Goal: Information Seeking & Learning: Learn about a topic

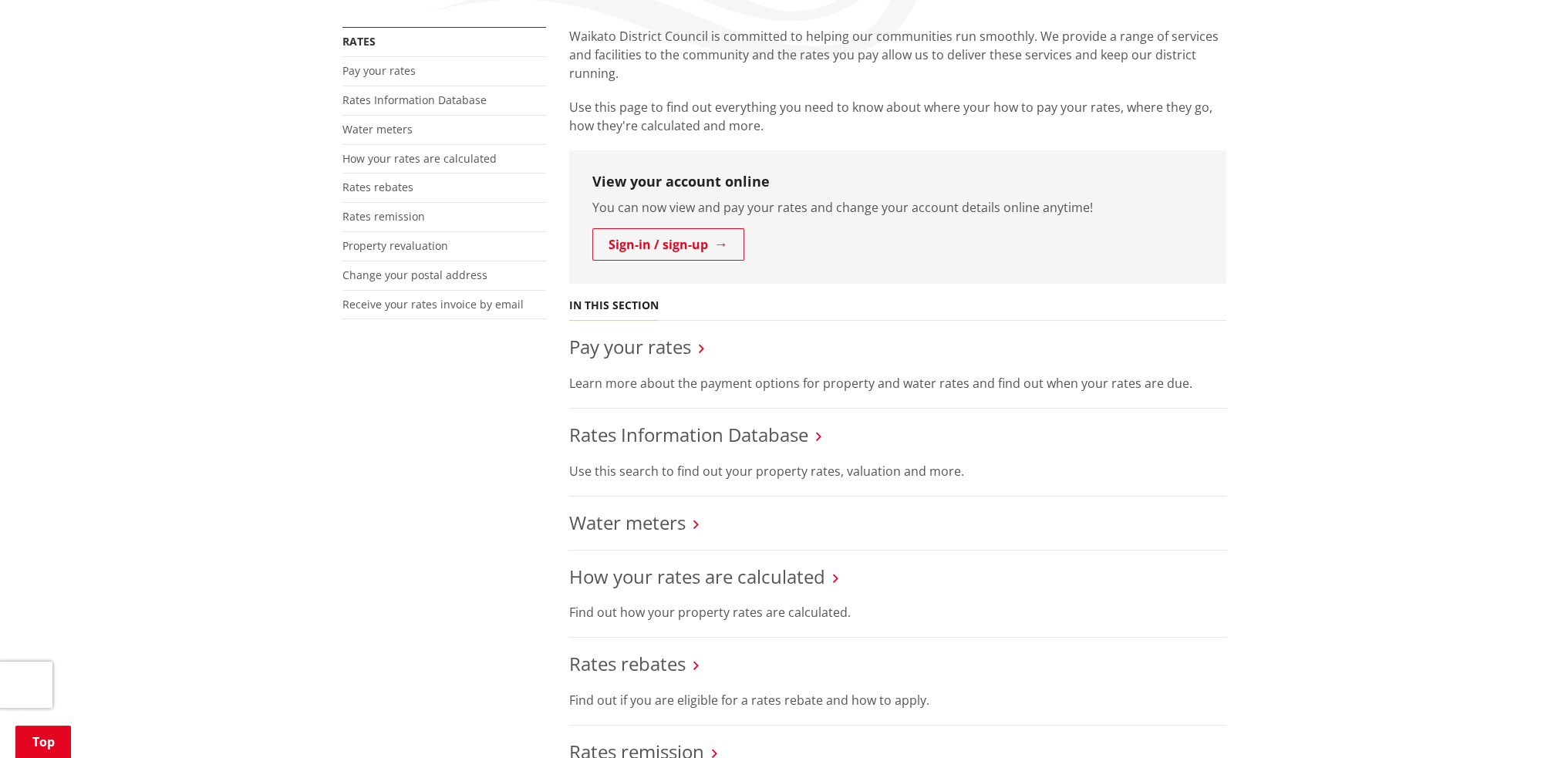
scroll to position [309, 0]
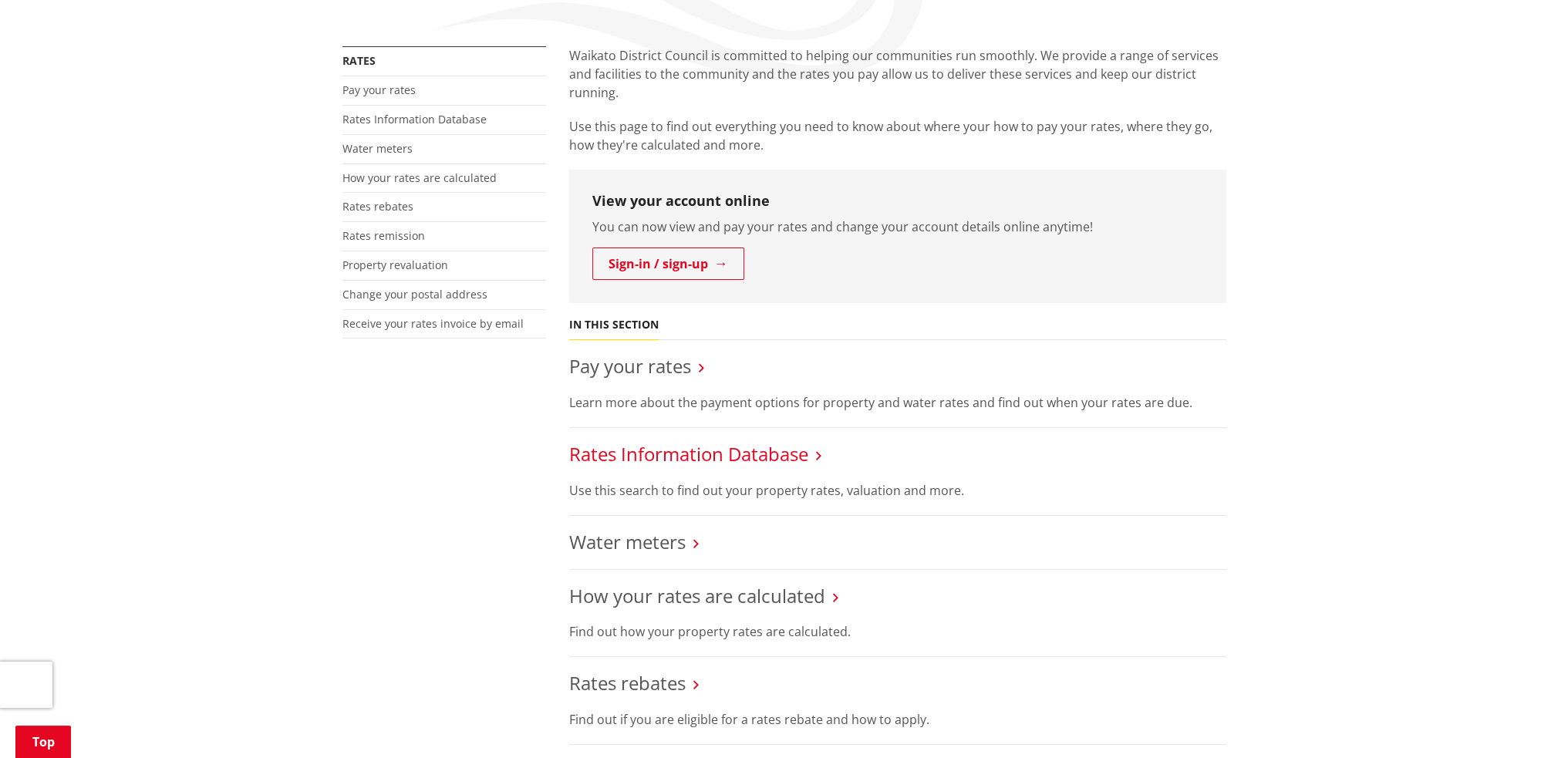
click at [697, 454] on link "Rates Information Database" at bounding box center [689, 454] width 239 height 26
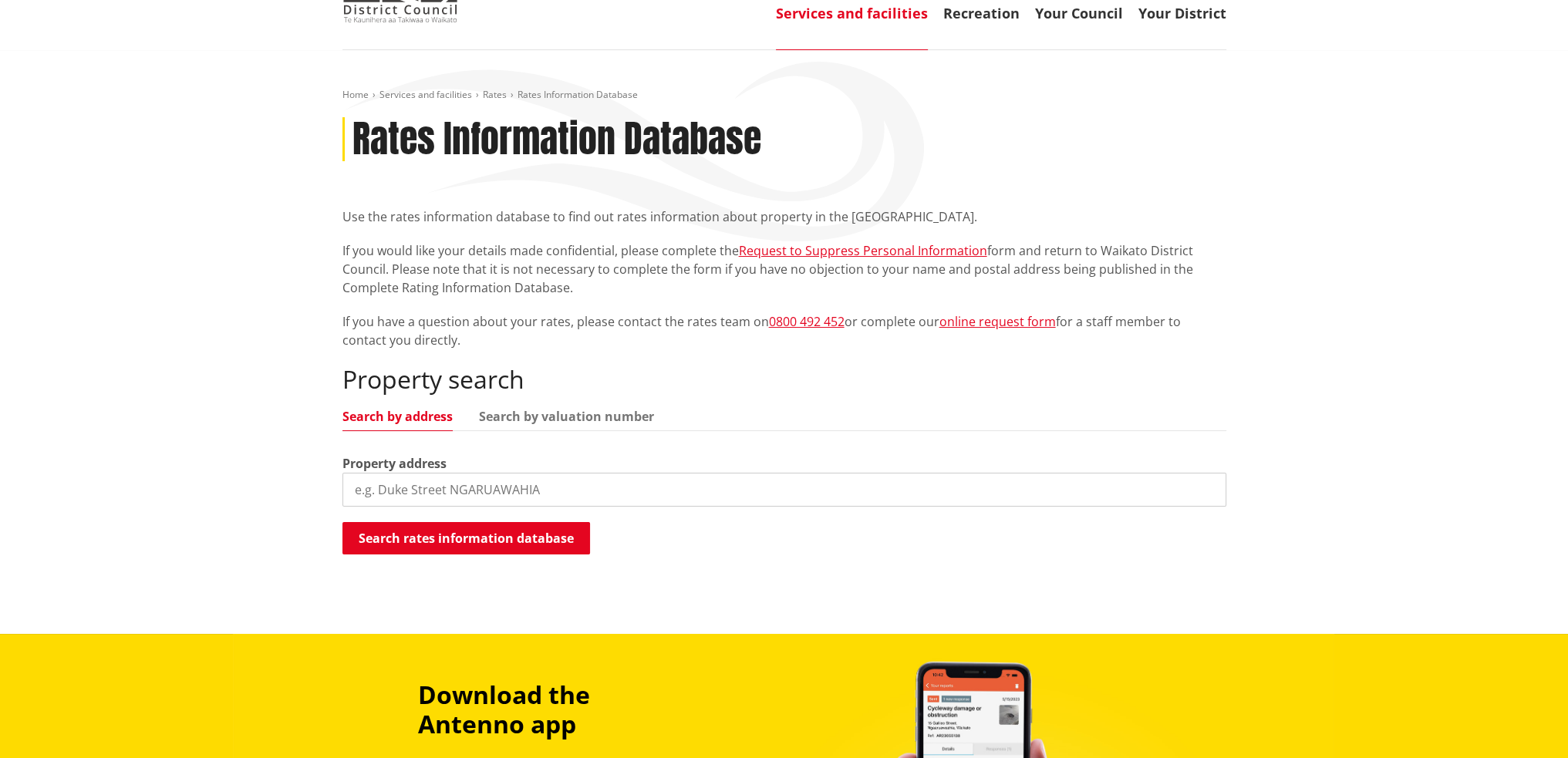
scroll to position [154, 0]
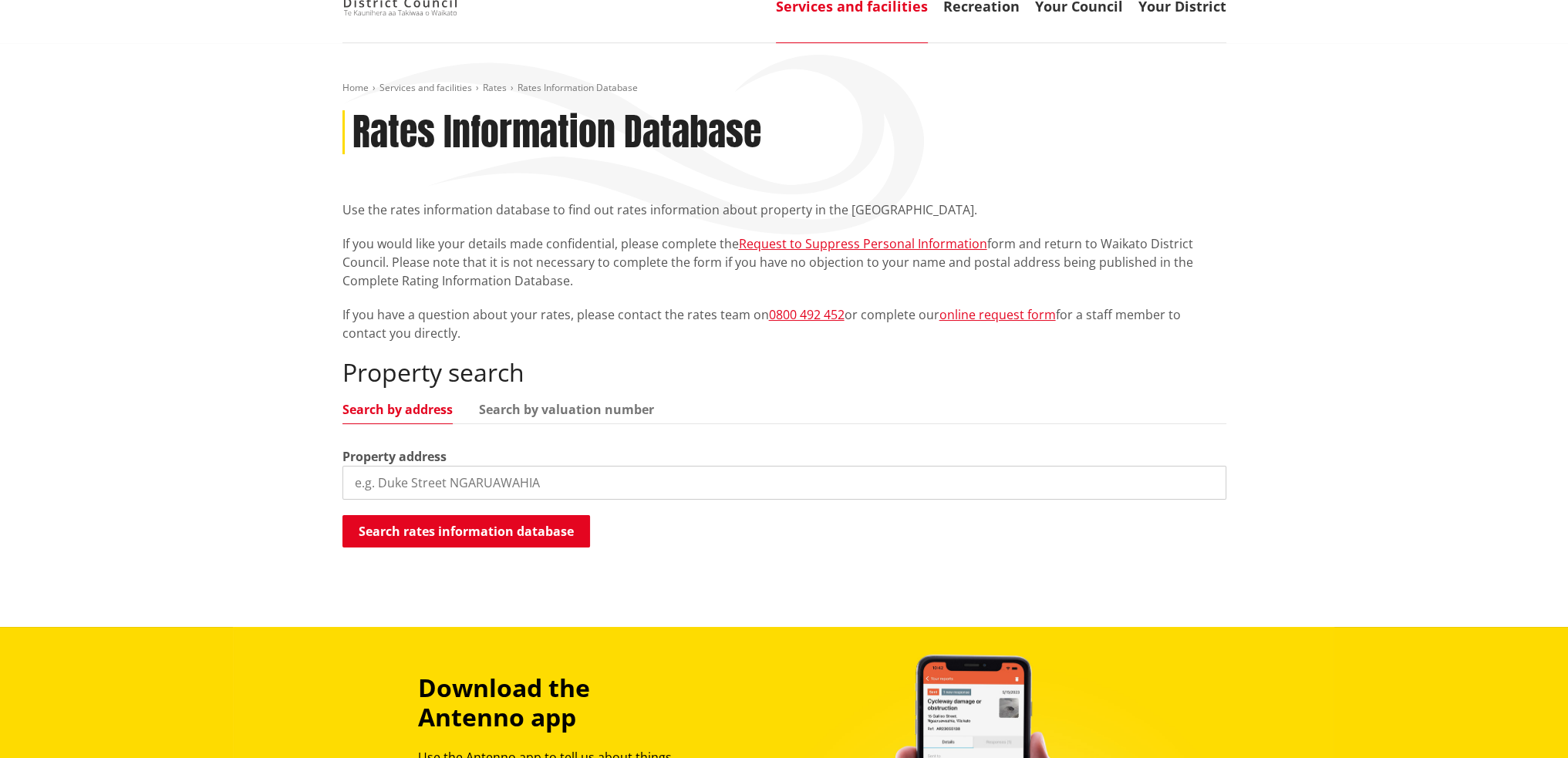
click at [466, 480] on input "search" at bounding box center [784, 483] width 884 height 34
type input "10 booker drive"
click at [473, 535] on button "Search rates information database" at bounding box center [466, 531] width 248 height 32
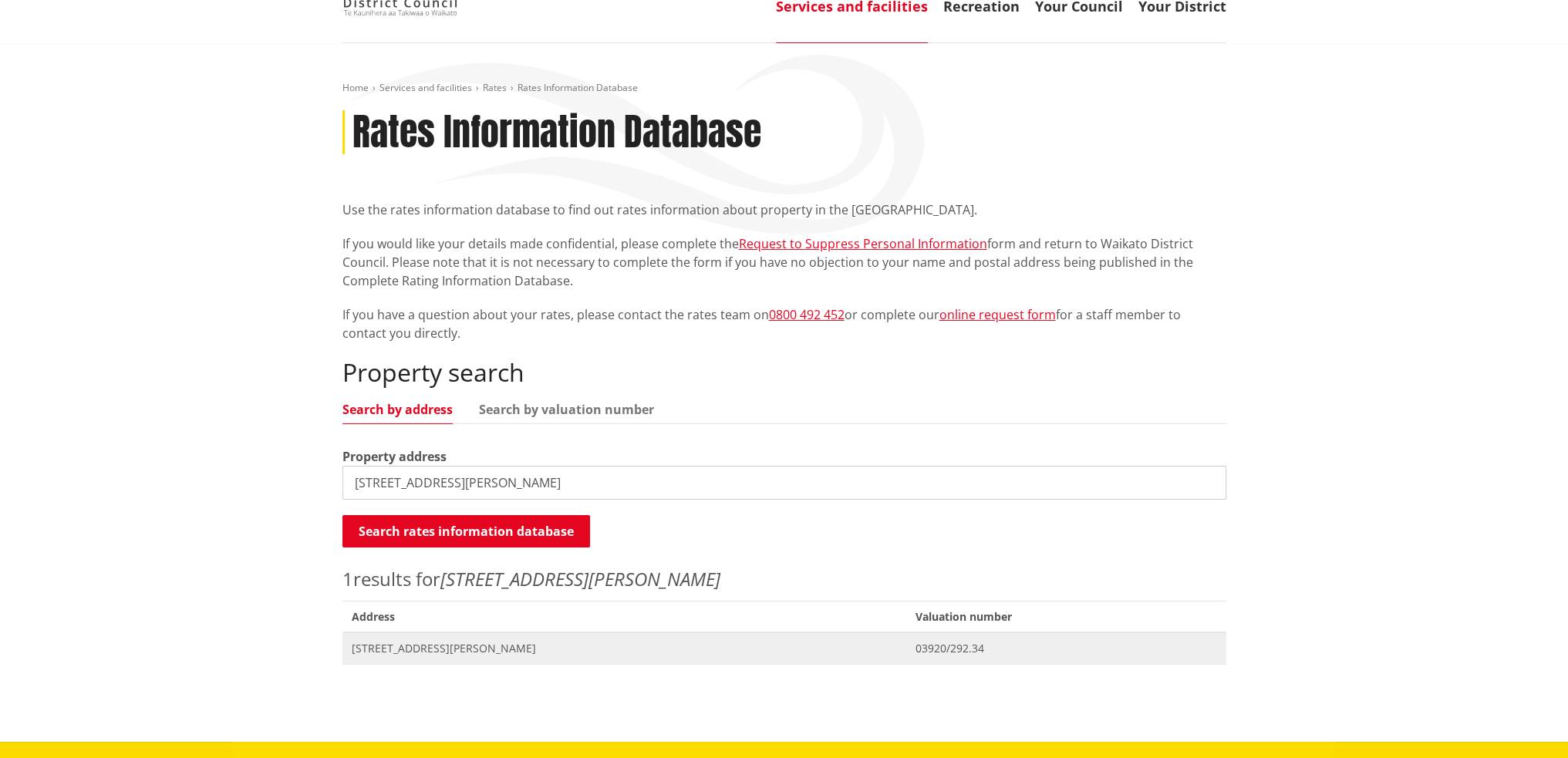
click at [456, 646] on span "[STREET_ADDRESS][PERSON_NAME]" at bounding box center [625, 648] width 546 height 16
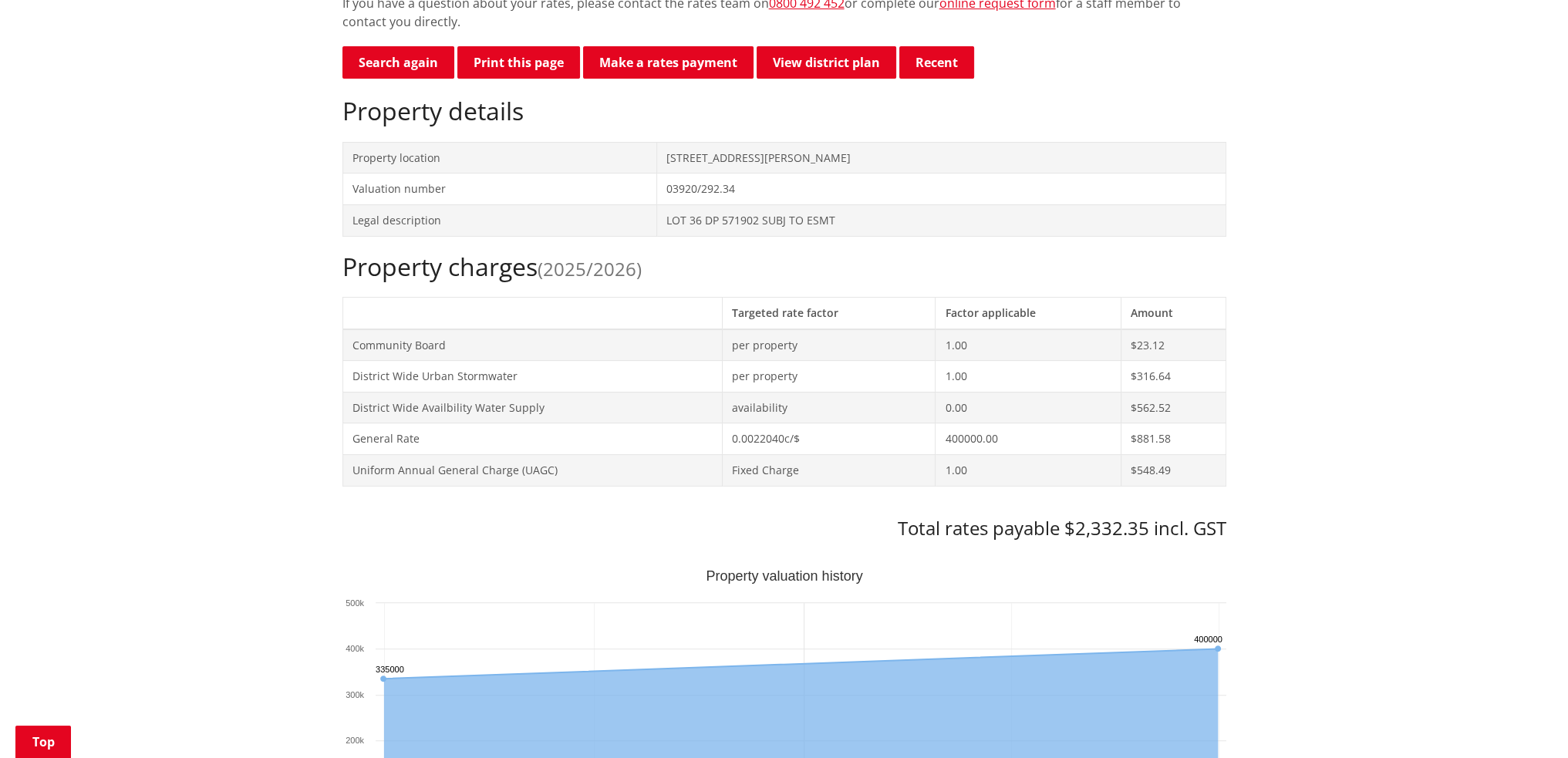
scroll to position [309, 0]
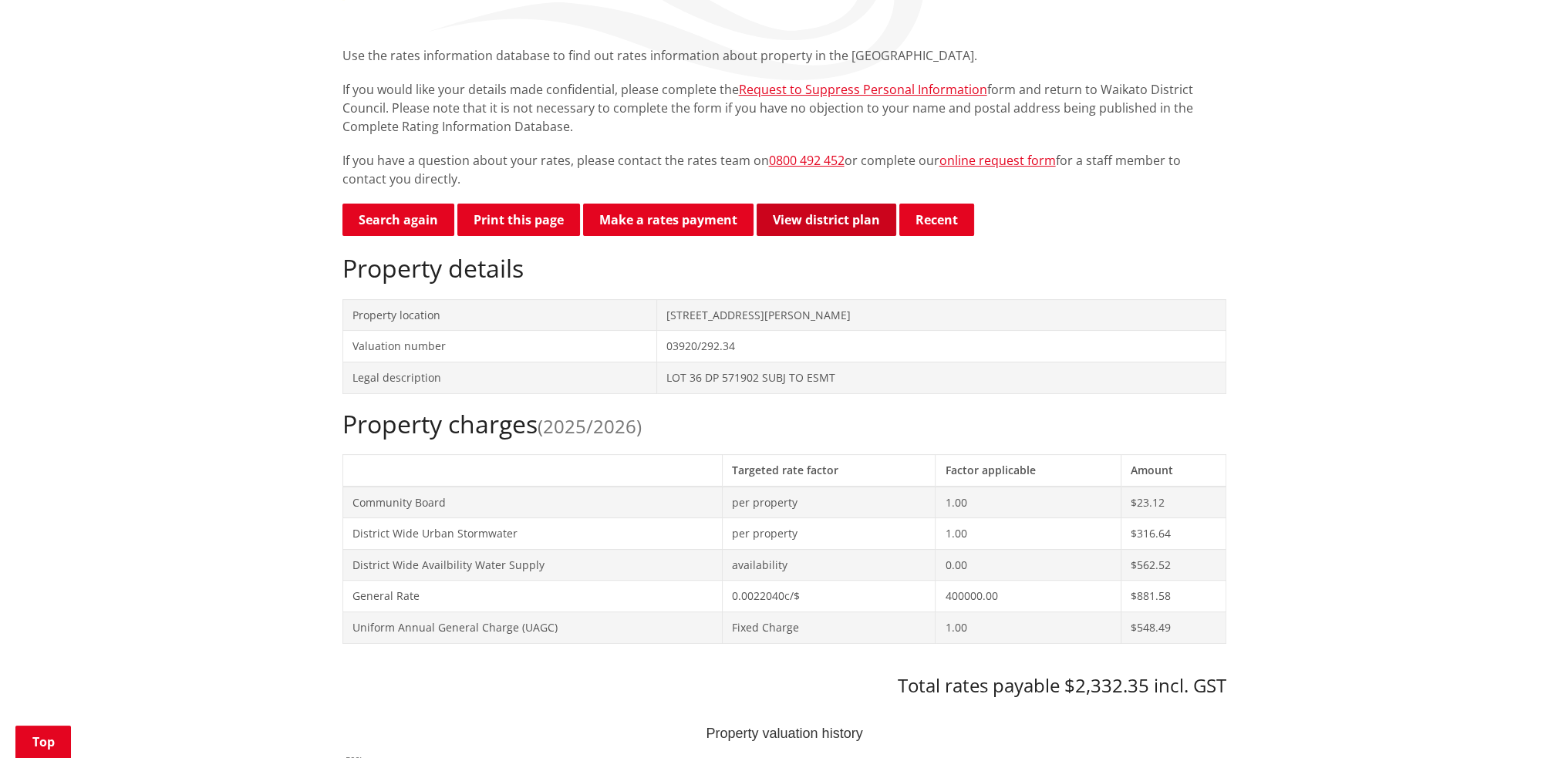
click at [824, 222] on link "View district plan" at bounding box center [826, 219] width 139 height 32
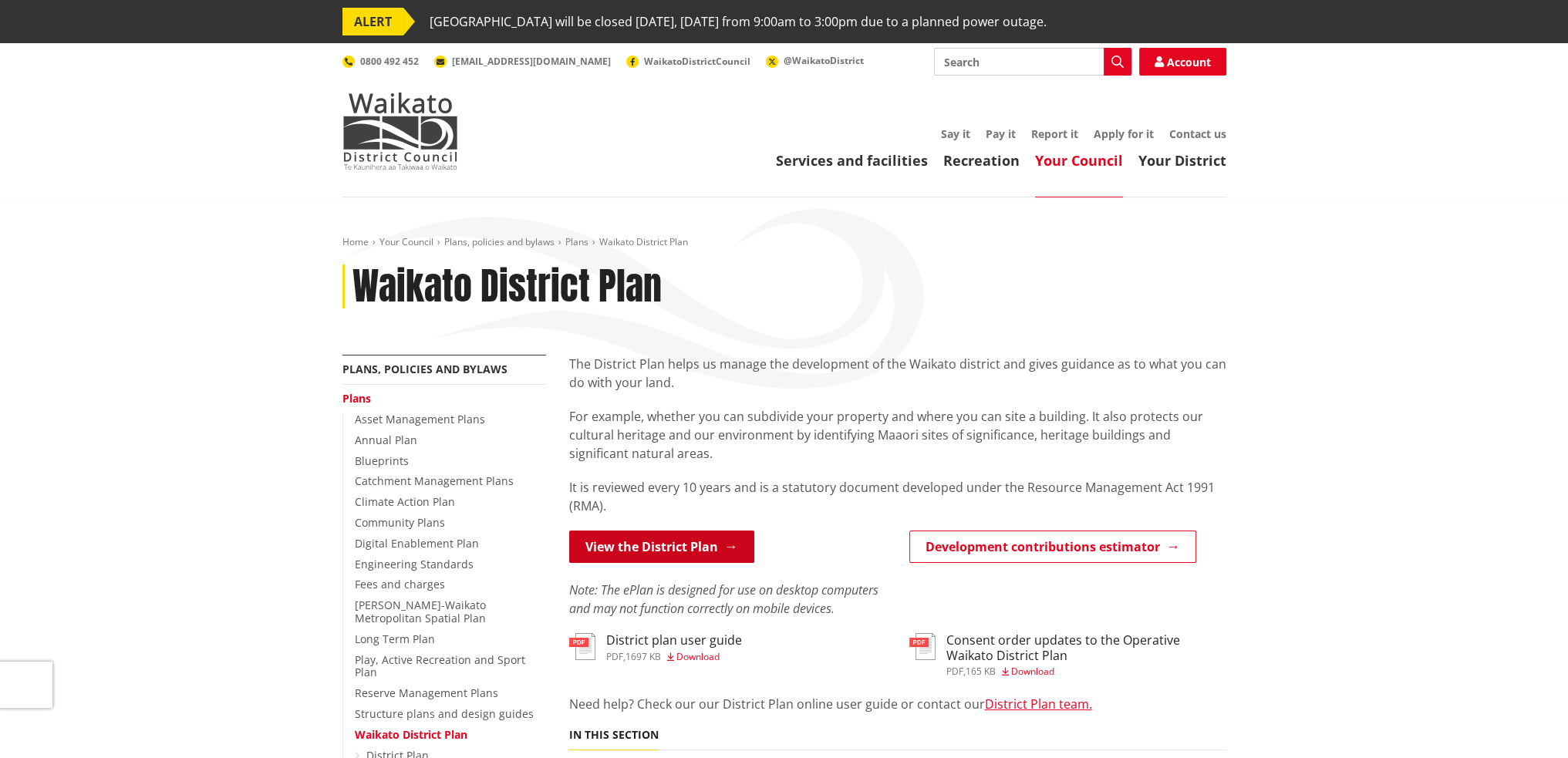
click at [703, 550] on link "View the District Plan" at bounding box center [662, 546] width 185 height 32
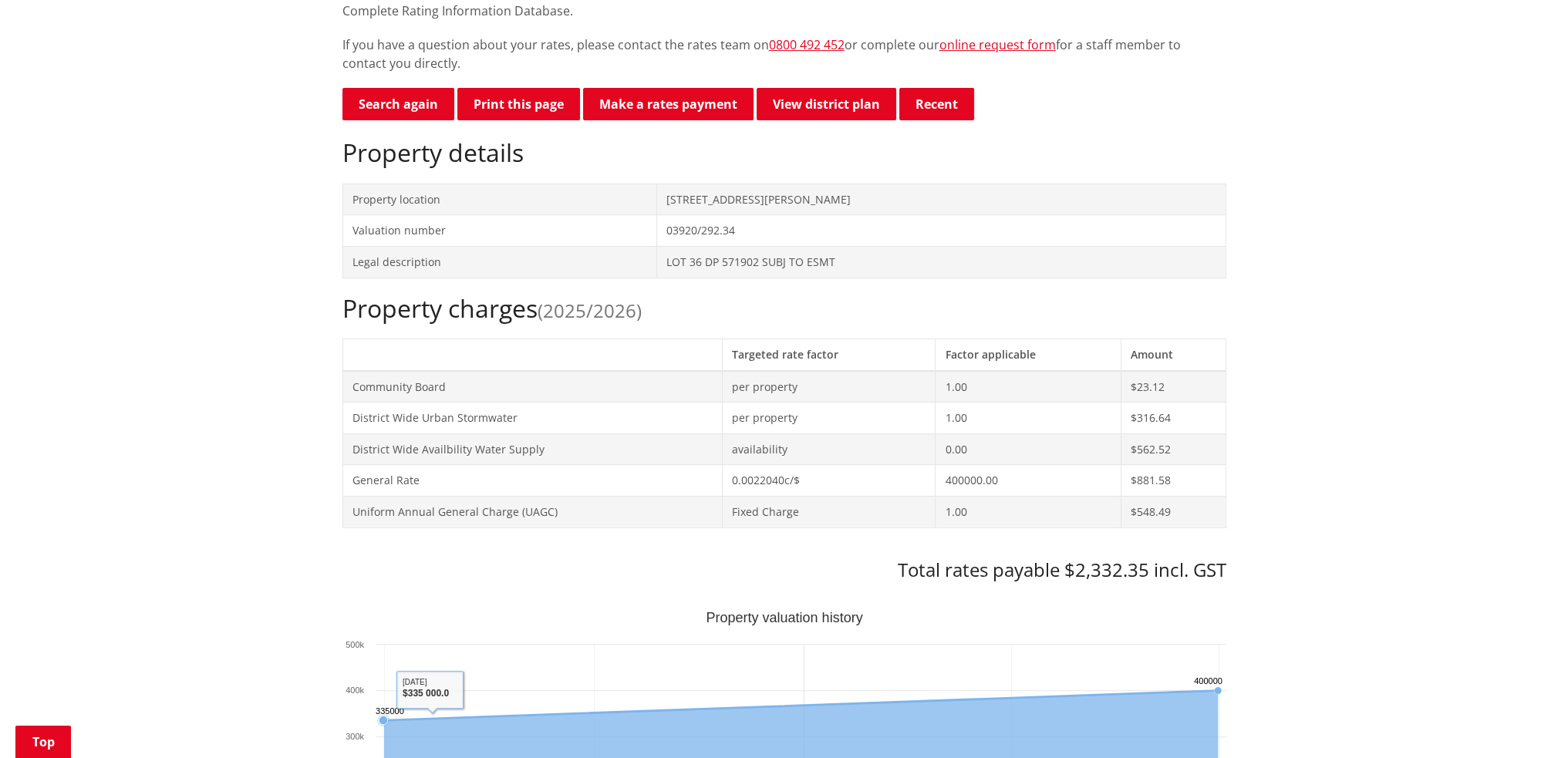
scroll to position [410, 0]
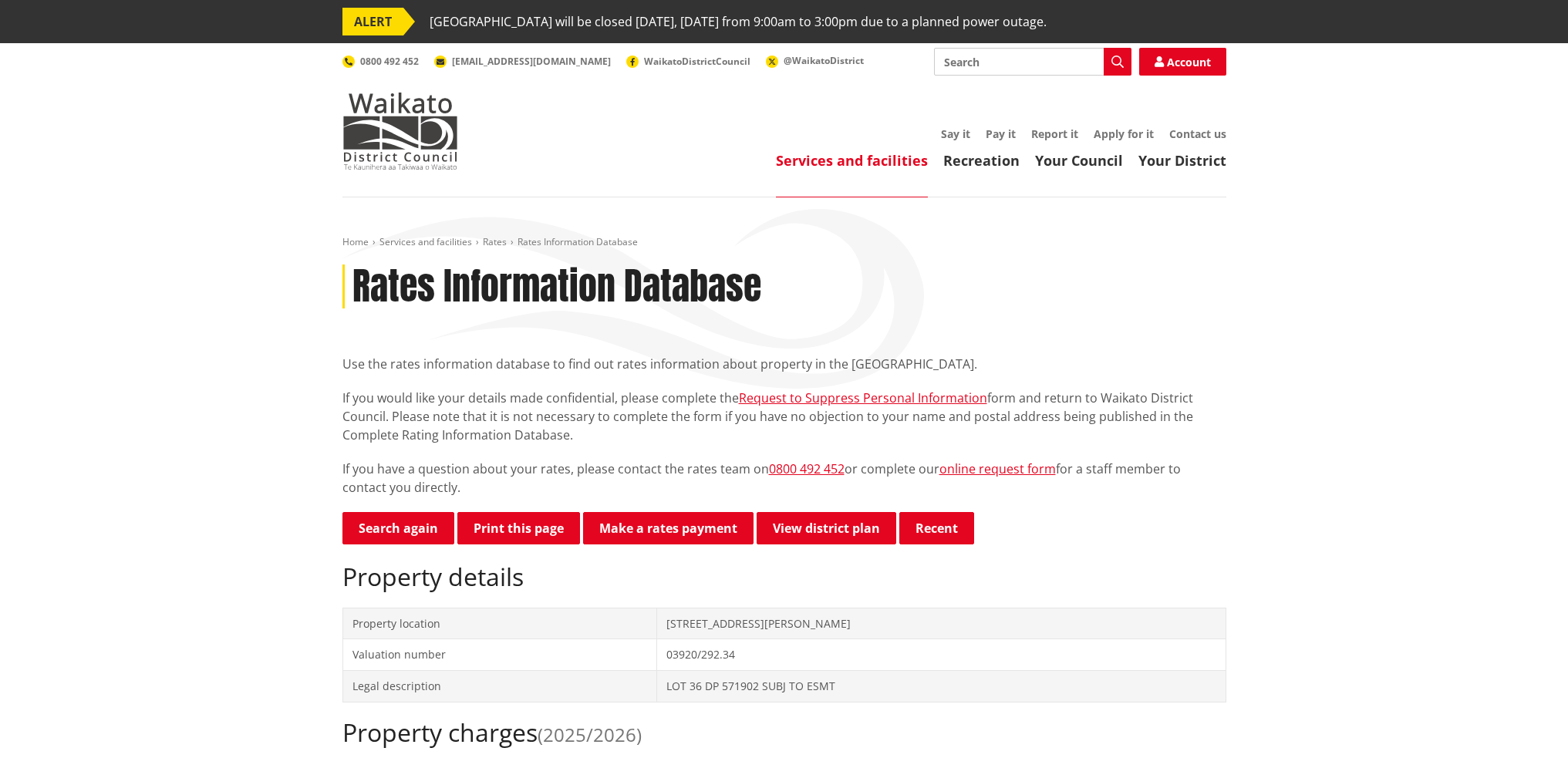
scroll to position [309, 0]
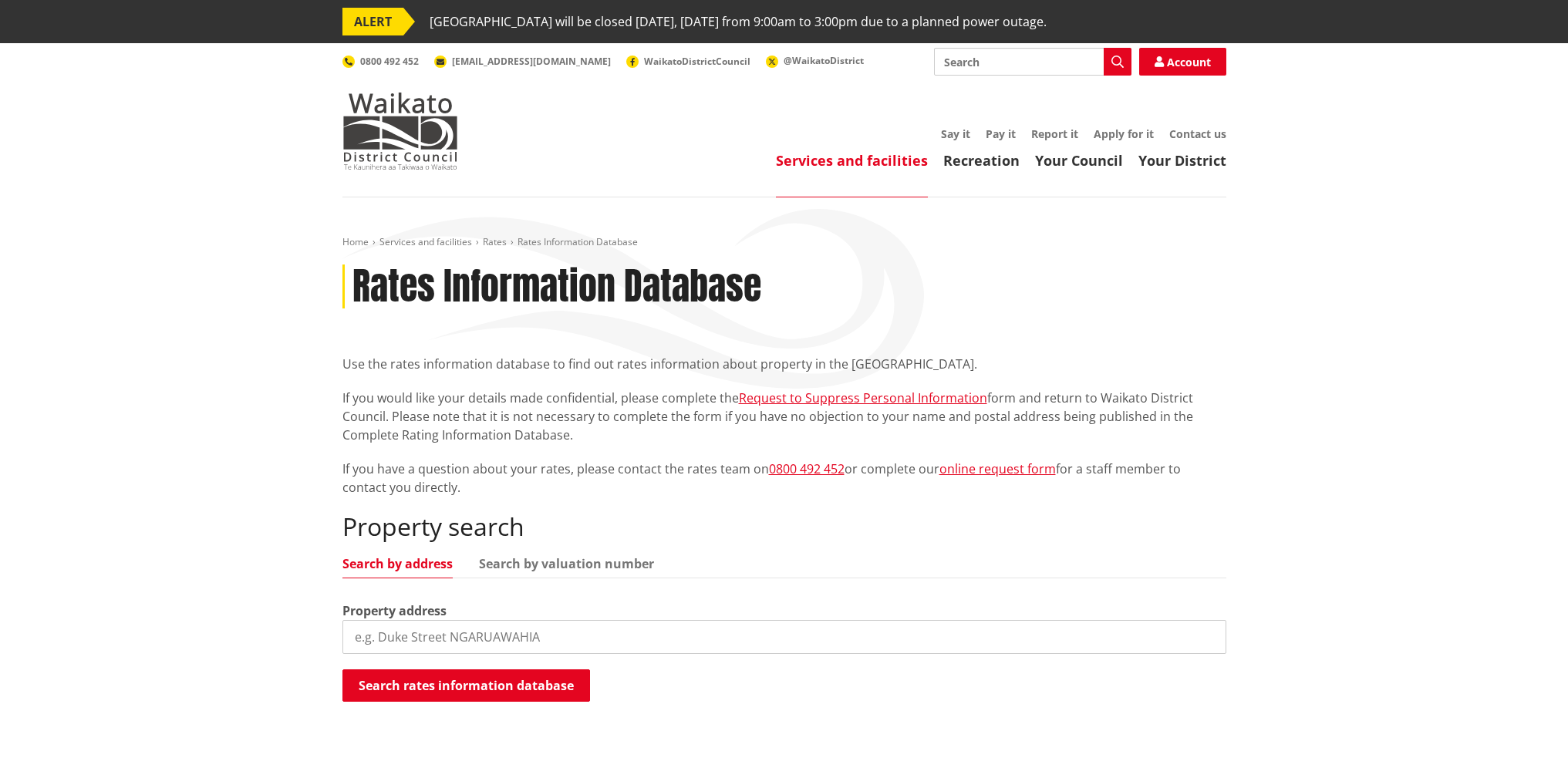
scroll to position [154, 0]
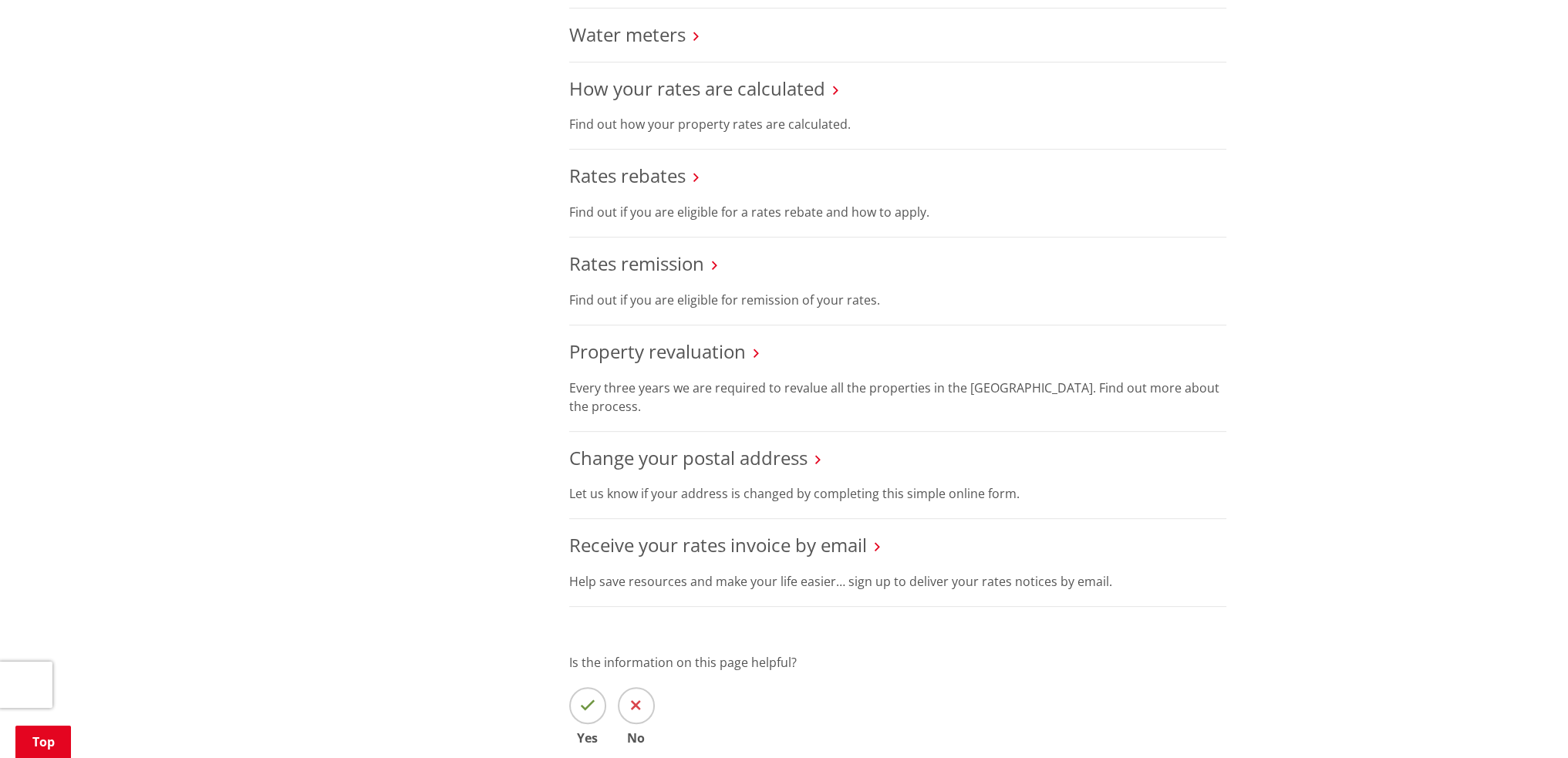
scroll to position [849, 0]
